Goal: Transaction & Acquisition: Obtain resource

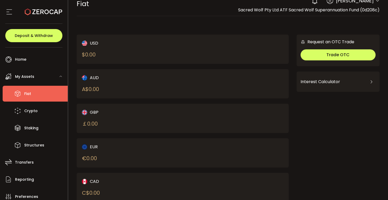
scroll to position [8, 0]
click at [36, 78] on div "My Assets" at bounding box center [35, 77] width 65 height 16
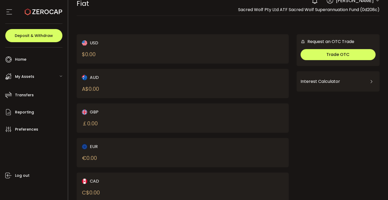
click at [36, 78] on div "My Assets" at bounding box center [35, 77] width 65 height 16
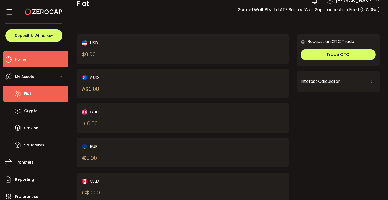
click at [21, 58] on span "Home" at bounding box center [20, 60] width 11 height 8
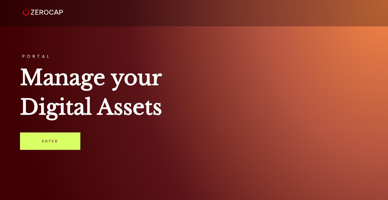
click at [44, 150] on div "PORTAL Manage your Digital Assets Enter" at bounding box center [194, 100] width 388 height 200
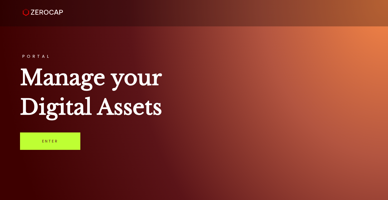
click at [47, 142] on link "Enter" at bounding box center [50, 140] width 60 height 17
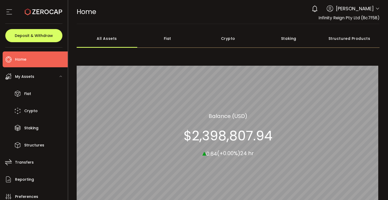
click at [351, 10] on span "[PERSON_NAME]" at bounding box center [355, 8] width 38 height 7
click at [376, 11] on icon at bounding box center [378, 9] width 4 height 4
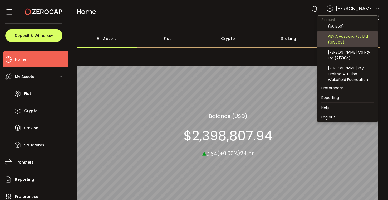
scroll to position [27, 0]
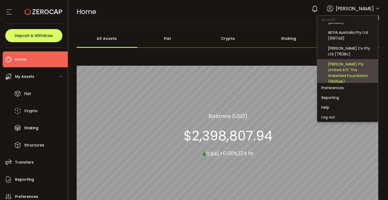
click at [356, 66] on div "[PERSON_NAME] Pty Limited ATF The Wakefield Foundation (5505ab)" at bounding box center [351, 72] width 46 height 23
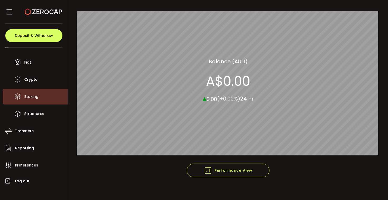
scroll to position [37, 0]
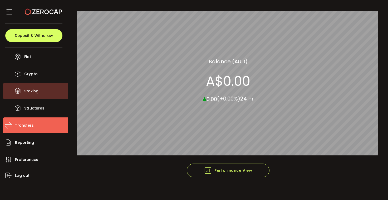
click at [31, 125] on span "Transfers" at bounding box center [24, 126] width 19 height 8
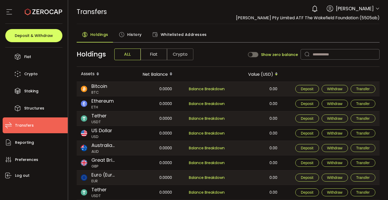
click at [152, 55] on span "Fiat" at bounding box center [154, 55] width 26 height 12
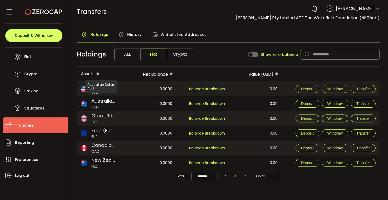
click at [115, 101] on span "Australian Dollar" at bounding box center [104, 100] width 24 height 7
click at [108, 102] on span "Australian Dollar" at bounding box center [104, 100] width 24 height 7
click at [85, 105] on img at bounding box center [84, 103] width 6 height 6
click at [204, 105] on span "Balance Breakdown" at bounding box center [207, 104] width 36 height 6
click at [313, 104] on span "Deposit" at bounding box center [307, 104] width 12 height 4
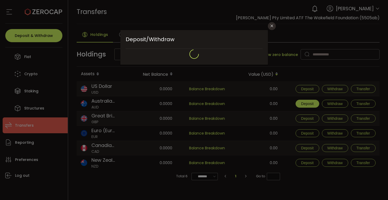
type input "**********"
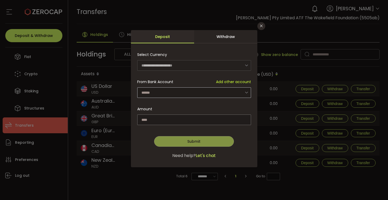
click at [246, 91] on icon "dialog" at bounding box center [246, 92] width 7 height 11
click at [217, 103] on li "Wyld Rose Pty Limited ATF The Wakefield Foundation - 8377" at bounding box center [194, 106] width 115 height 9
type input "**********"
click at [197, 11] on div "**********" at bounding box center [194, 100] width 388 height 200
click at [262, 26] on icon "Close" at bounding box center [261, 26] width 4 height 4
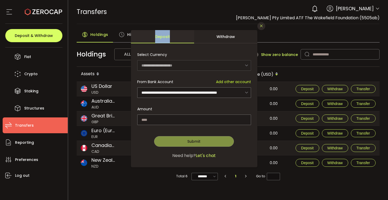
click at [262, 26] on div "**********" at bounding box center [194, 100] width 388 height 200
